Goal: Task Accomplishment & Management: Manage account settings

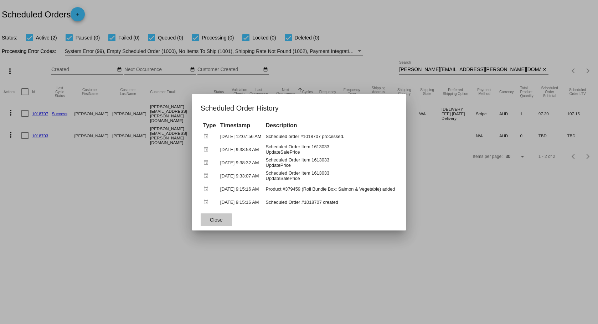
drag, startPoint x: 216, startPoint y: 223, endPoint x: 224, endPoint y: 226, distance: 8.1
click at [217, 223] on button "Close" at bounding box center [216, 220] width 31 height 13
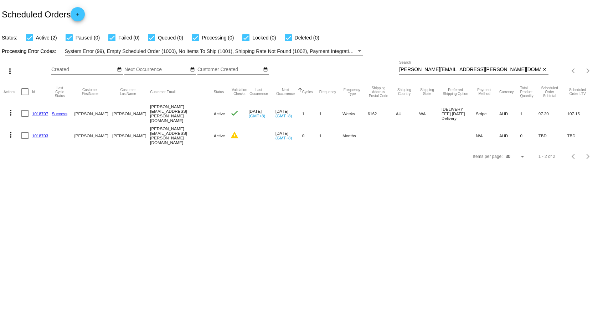
click at [10, 111] on mat-icon "more_vert" at bounding box center [10, 113] width 9 height 9
click at [40, 179] on span "View / Edit" at bounding box center [37, 181] width 24 height 6
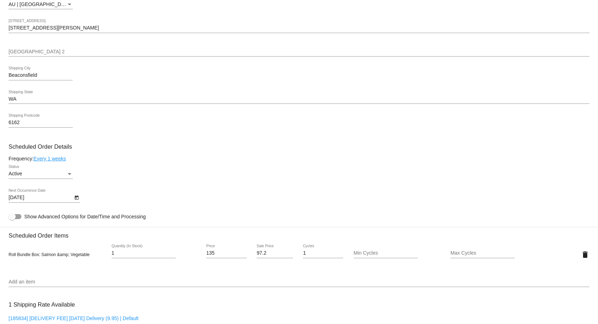
scroll to position [321, 0]
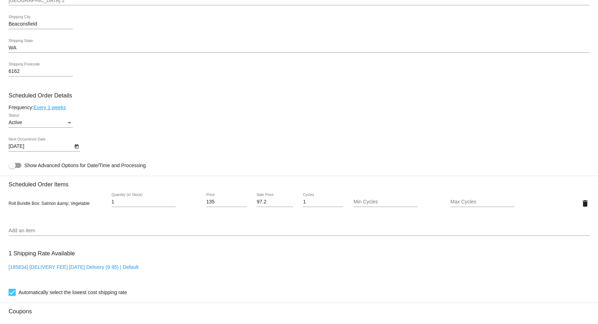
click at [78, 148] on icon "Open calendar" at bounding box center [76, 146] width 5 height 9
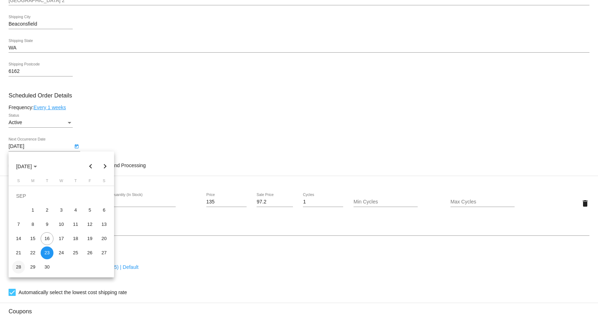
click at [20, 268] on div "28" at bounding box center [18, 267] width 13 height 13
type input "[DATE]"
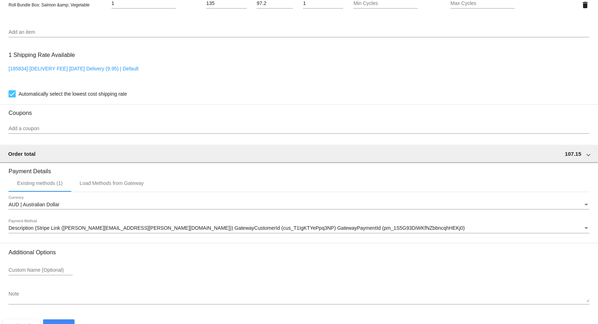
scroll to position [539, 0]
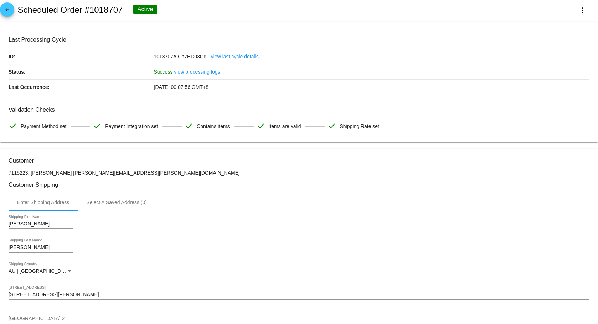
scroll to position [0, 0]
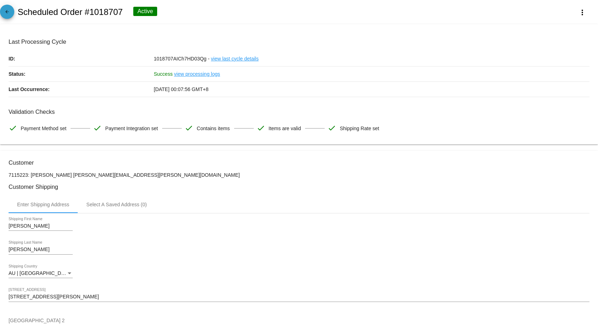
click at [7, 11] on mat-icon "arrow_back" at bounding box center [7, 13] width 9 height 9
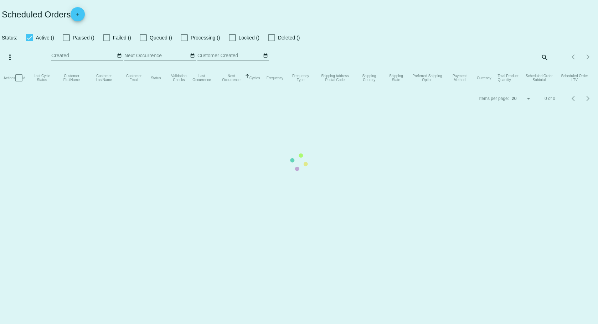
checkbox input "true"
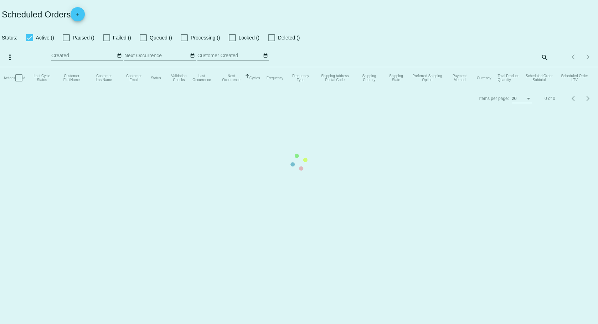
checkbox input "true"
